Goal: Information Seeking & Learning: Learn about a topic

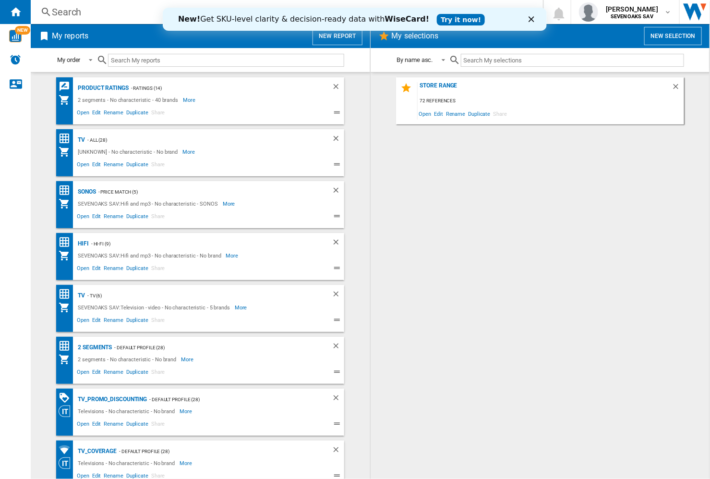
click at [144, 56] on input "text" at bounding box center [226, 60] width 236 height 13
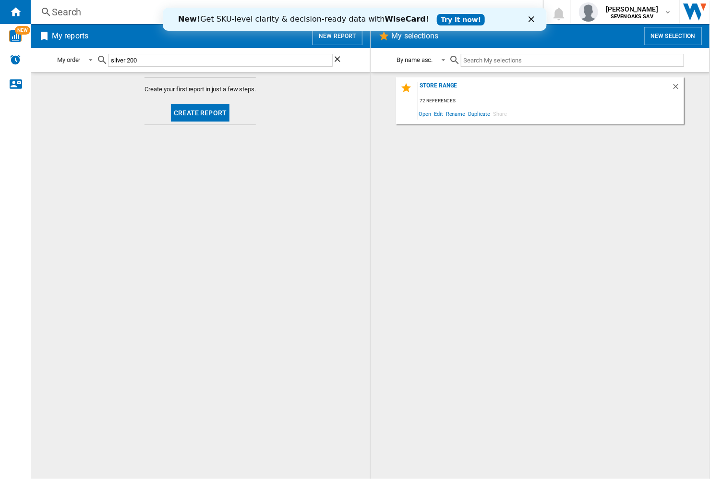
type input "silver 200"
click at [160, 62] on input "silver 200" at bounding box center [220, 60] width 225 height 13
click at [173, 66] on input "silver 200" at bounding box center [220, 60] width 225 height 13
click at [10, 33] on img "WiseCard" at bounding box center [15, 36] width 12 height 12
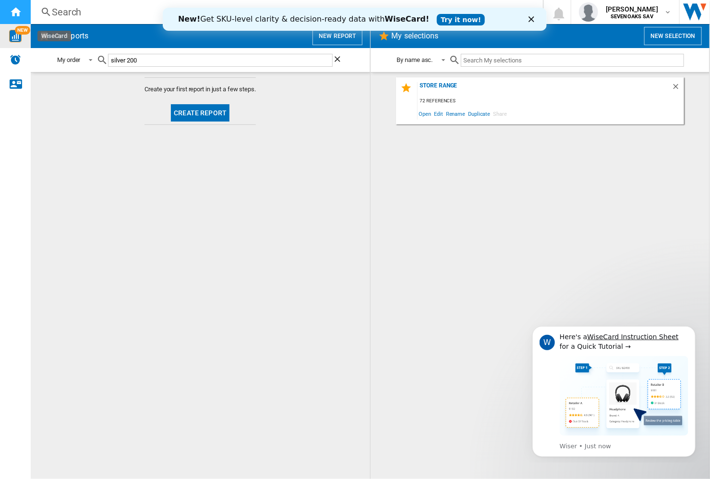
click at [12, 13] on ng-md-icon "Home" at bounding box center [16, 12] width 12 height 12
click at [60, 14] on div "Search" at bounding box center [285, 11] width 466 height 13
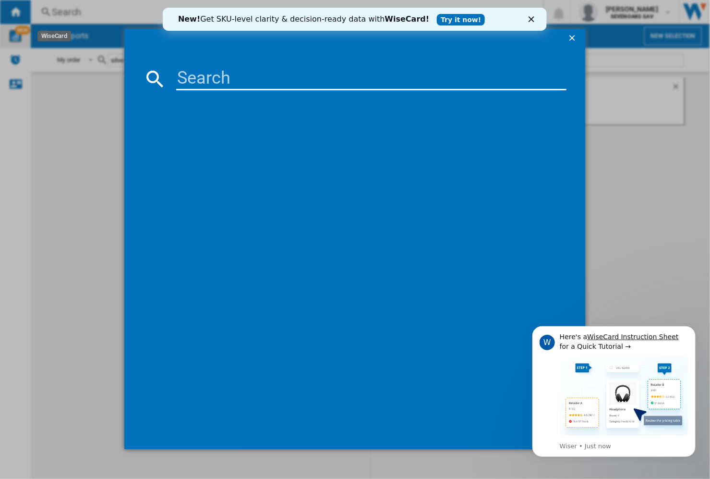
click at [304, 75] on input at bounding box center [371, 78] width 390 height 23
type input "silver 200"
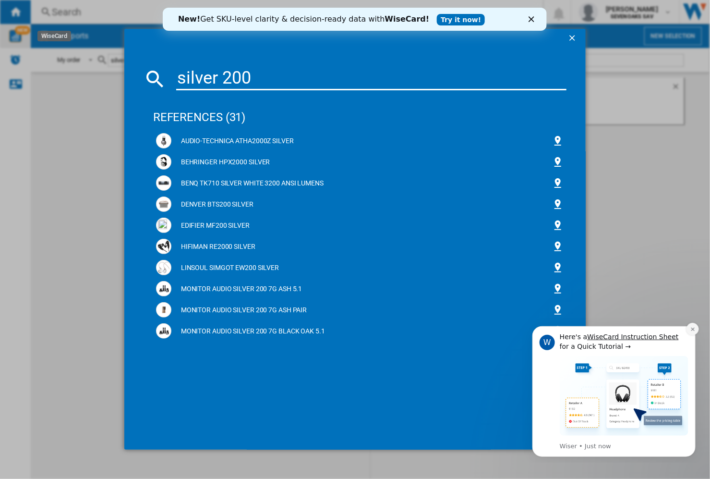
click at [691, 331] on button "Dismiss notification" at bounding box center [692, 328] width 12 height 12
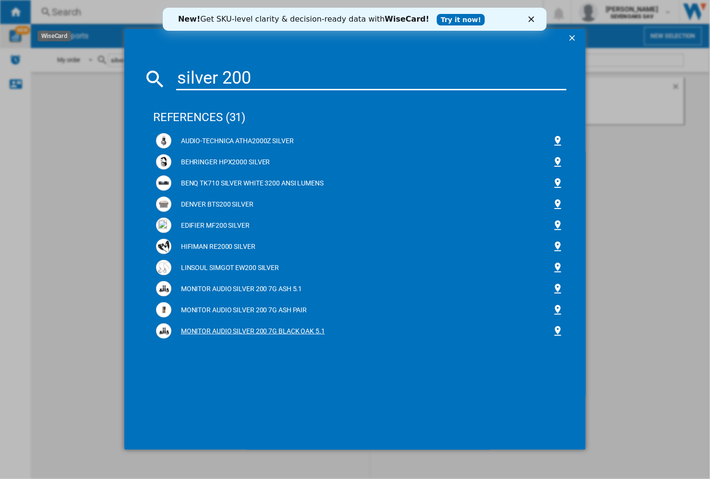
click at [304, 328] on div "MONITOR AUDIO SILVER 200 7G BLACK OAK 5.1" at bounding box center [361, 331] width 381 height 10
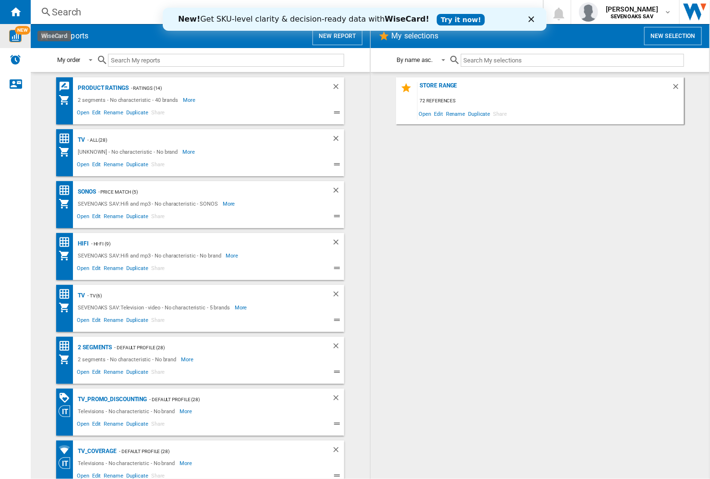
click at [532, 20] on polygon "Close" at bounding box center [532, 19] width 6 height 6
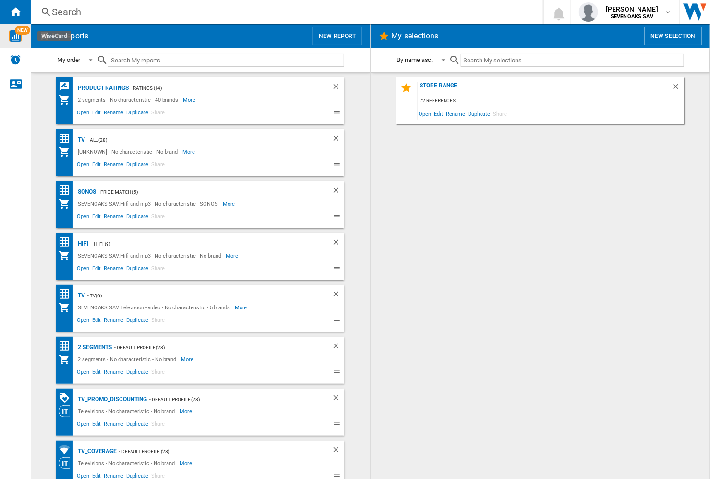
click at [148, 15] on div "Search" at bounding box center [285, 11] width 466 height 13
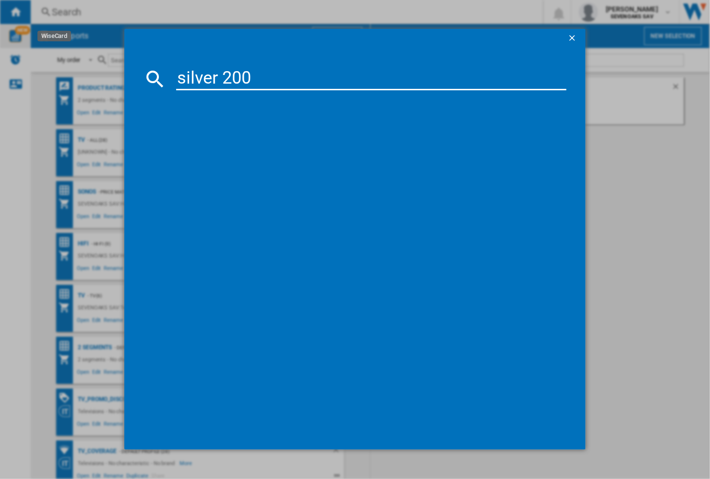
type input "silver 200"
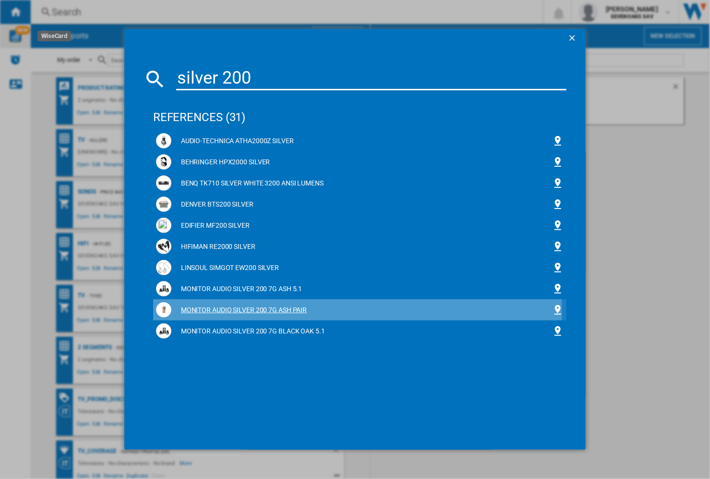
click at [257, 310] on div "MONITOR AUDIO SILVER 200 7G ASH PAIR" at bounding box center [361, 310] width 381 height 10
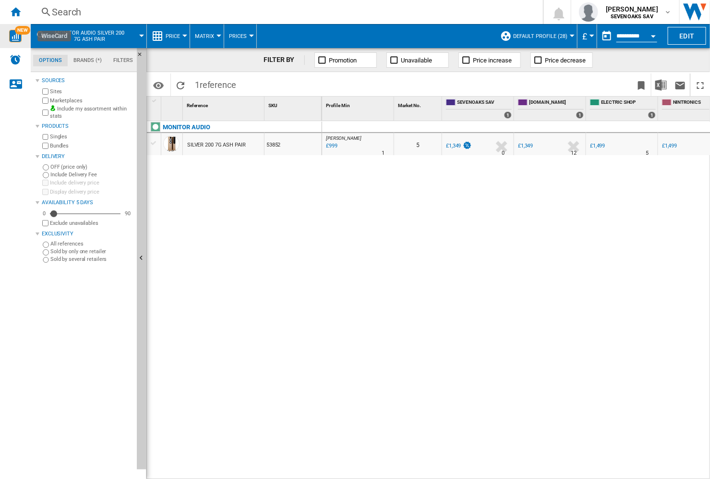
click at [235, 143] on div "SILVER 200 7G ASH PAIR" at bounding box center [216, 145] width 59 height 22
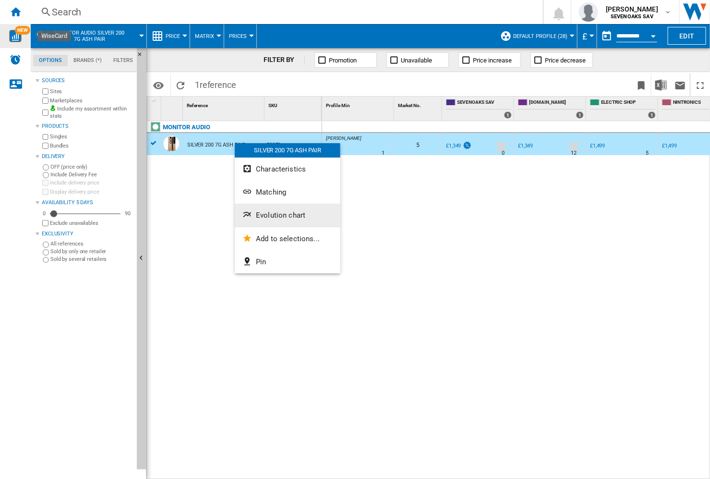
click at [269, 210] on button "Evolution chart" at bounding box center [288, 215] width 106 height 23
